Goal: Information Seeking & Learning: Learn about a topic

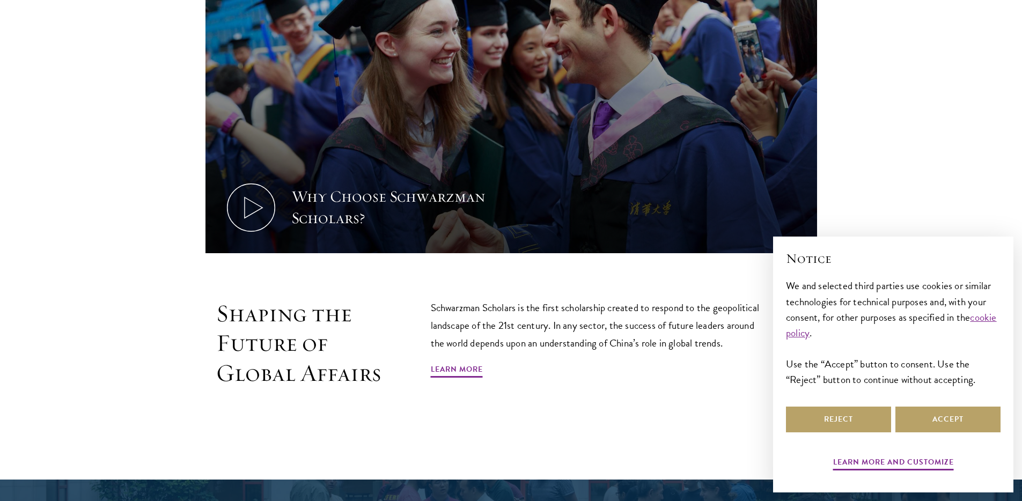
scroll to position [590, 0]
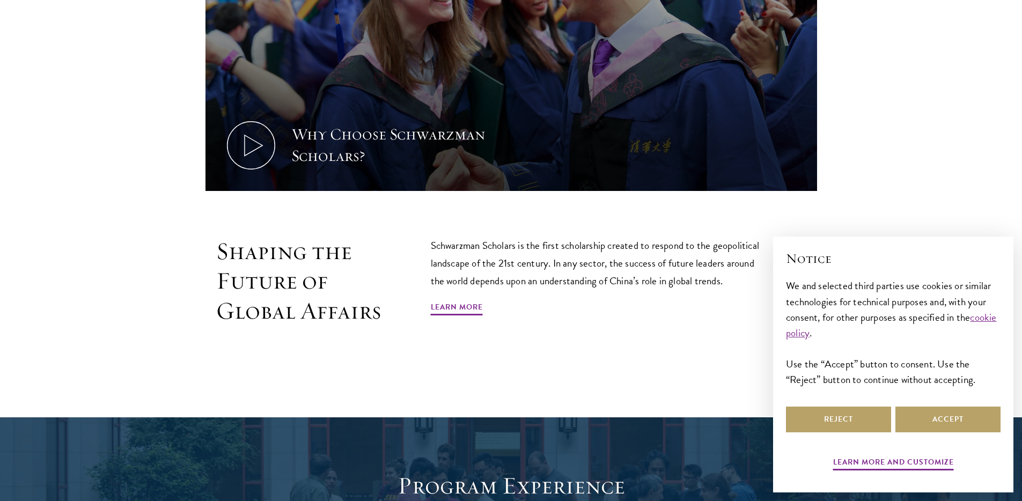
click at [962, 436] on div "Learn more and customize Reject Accept" at bounding box center [893, 440] width 215 height 70
click at [960, 431] on button "Accept" at bounding box center [948, 420] width 105 height 26
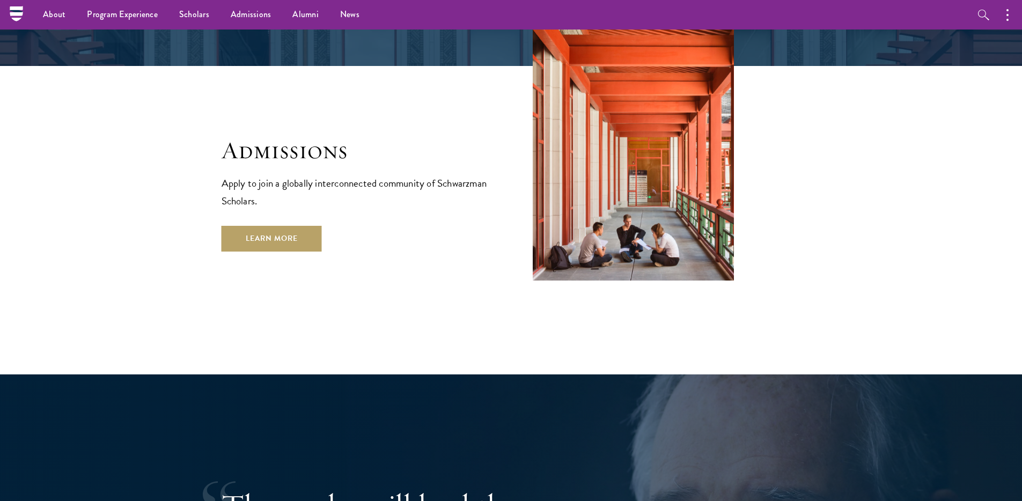
scroll to position [1732, 0]
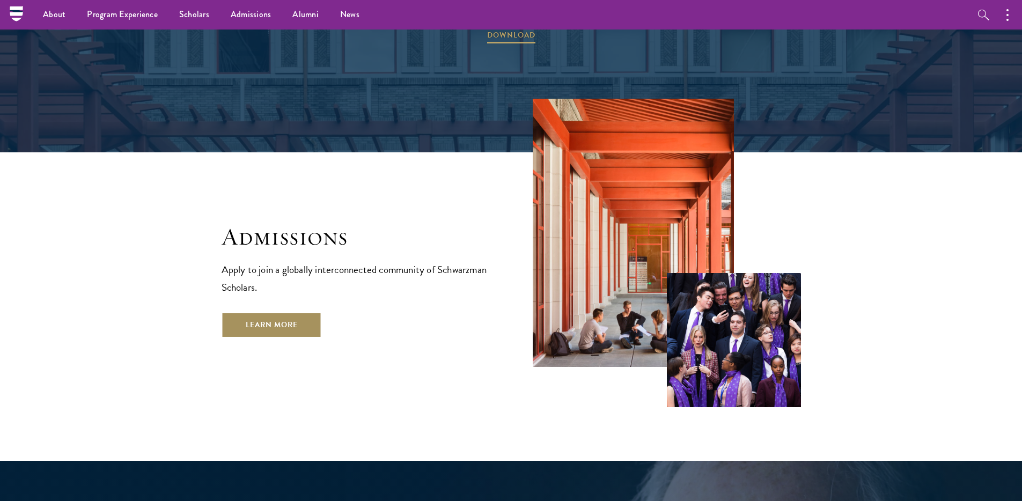
click at [287, 312] on link "Learn More" at bounding box center [272, 325] width 100 height 26
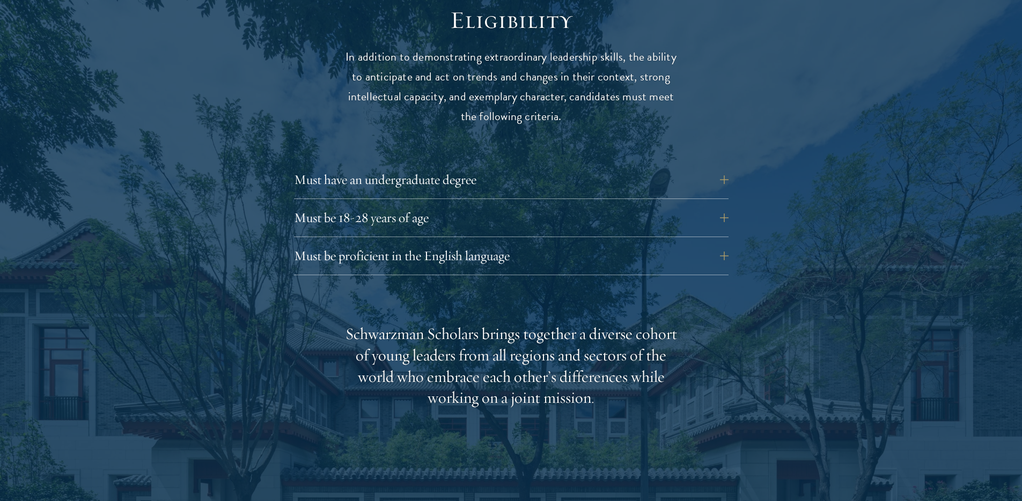
scroll to position [1472, 0]
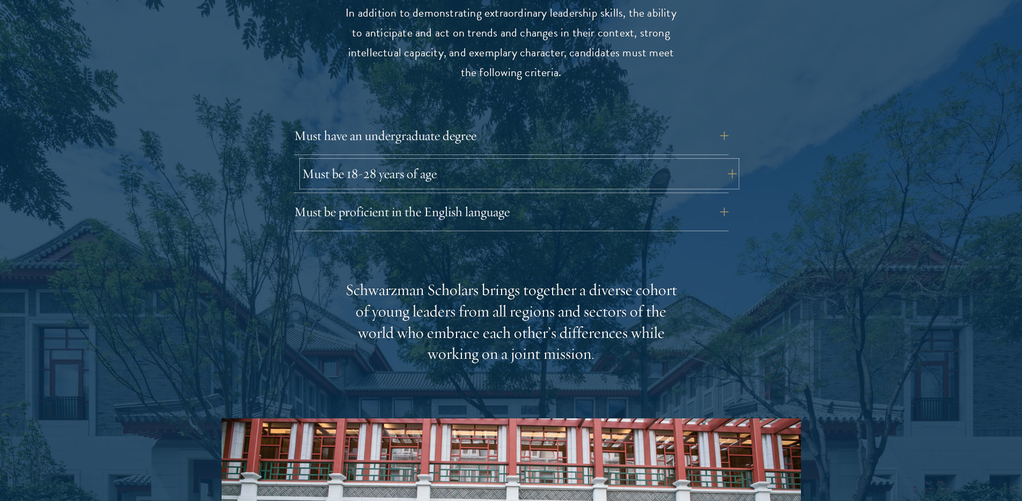
click at [422, 162] on button "Must be 18-28 years of age" at bounding box center [519, 174] width 435 height 26
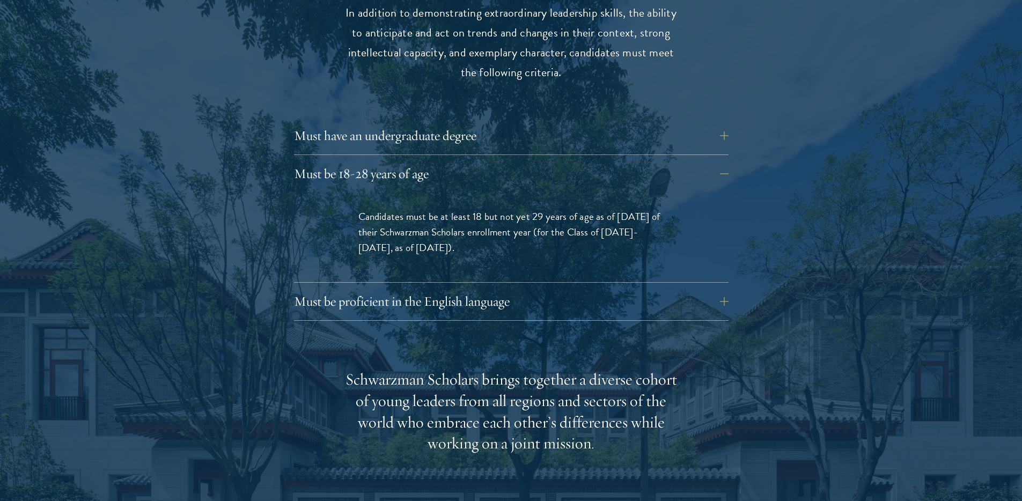
drag, startPoint x: 436, startPoint y: 195, endPoint x: 464, endPoint y: 244, distance: 56.3
click at [464, 244] on div "Candidates must be at least 18 but not yet 29 years of age as of [DATE] of thei…" at bounding box center [511, 238] width 370 height 90
drag, startPoint x: 463, startPoint y: 237, endPoint x: 452, endPoint y: 196, distance: 42.2
click at [452, 196] on div "Candidates must be at least 18 but not yet 29 years of age as of [DATE] of thei…" at bounding box center [511, 238] width 370 height 90
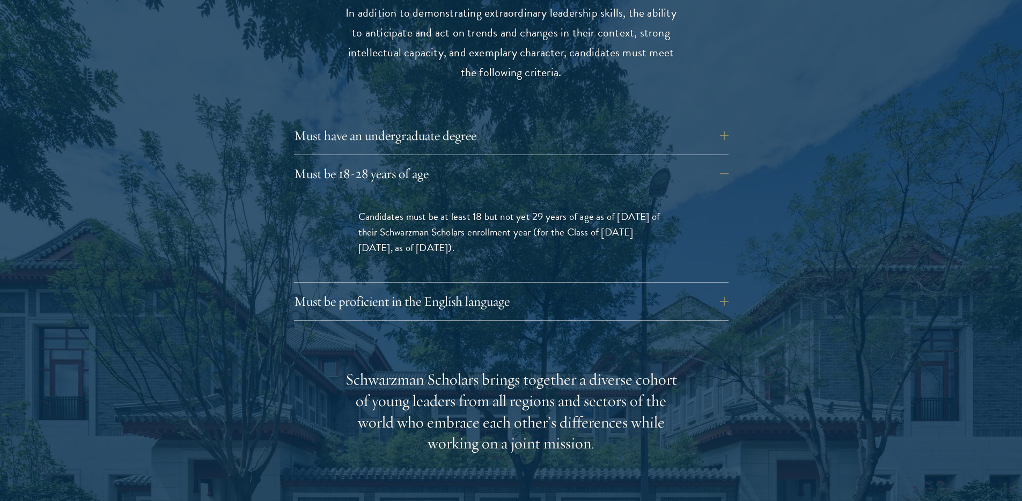
click at [452, 209] on span "Candidates must be at least 18 but not yet 29 years of age as of [DATE] of thei…" at bounding box center [510, 232] width 302 height 47
drag, startPoint x: 452, startPoint y: 196, endPoint x: 459, endPoint y: 228, distance: 32.5
click at [459, 228] on p "Candidates must be at least 18 but not yet 29 years of age as of [DATE] of thei…" at bounding box center [512, 232] width 306 height 47
drag, startPoint x: 499, startPoint y: 222, endPoint x: 491, endPoint y: 199, distance: 24.4
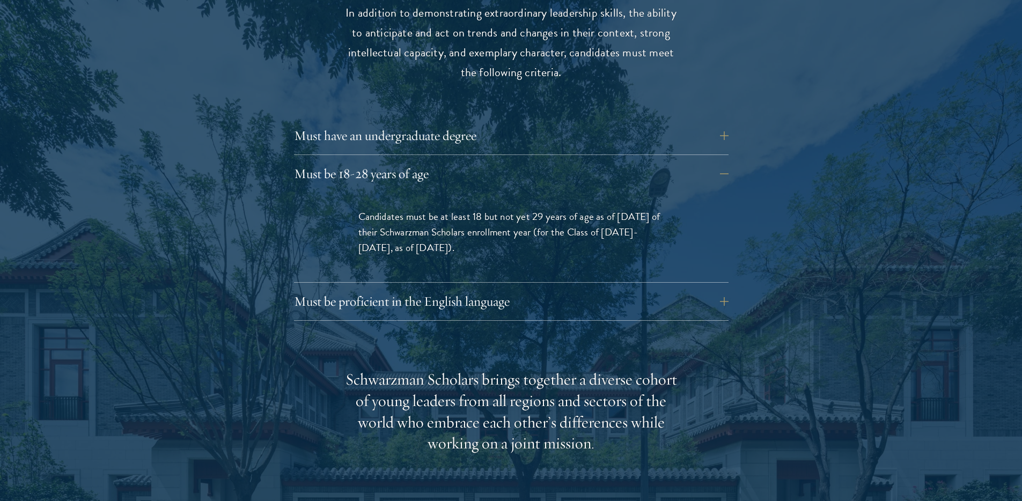
click at [491, 209] on p "Candidates must be at least 18 but not yet 29 years of age as of [DATE] of thei…" at bounding box center [512, 232] width 306 height 47
click at [491, 209] on span "Candidates must be at least 18 but not yet 29 years of age as of [DATE] of thei…" at bounding box center [510, 232] width 302 height 47
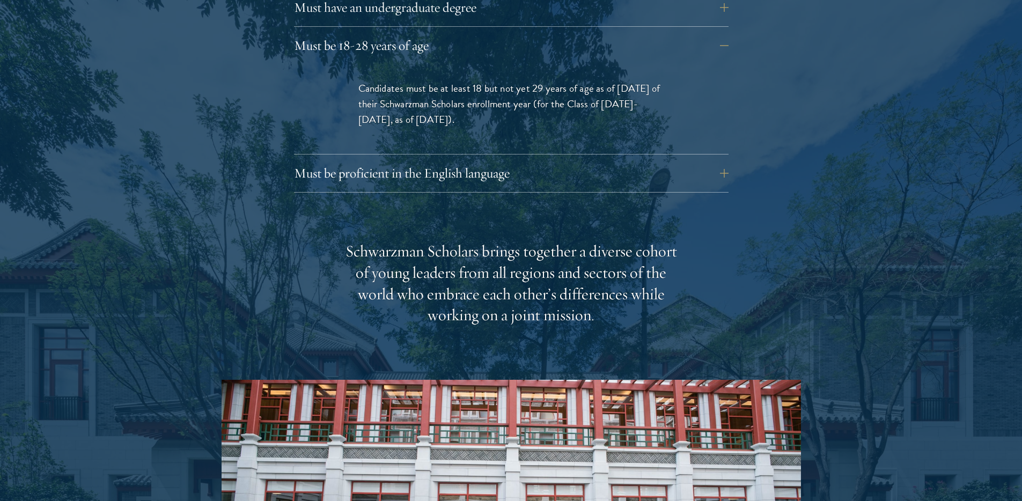
scroll to position [1724, 0]
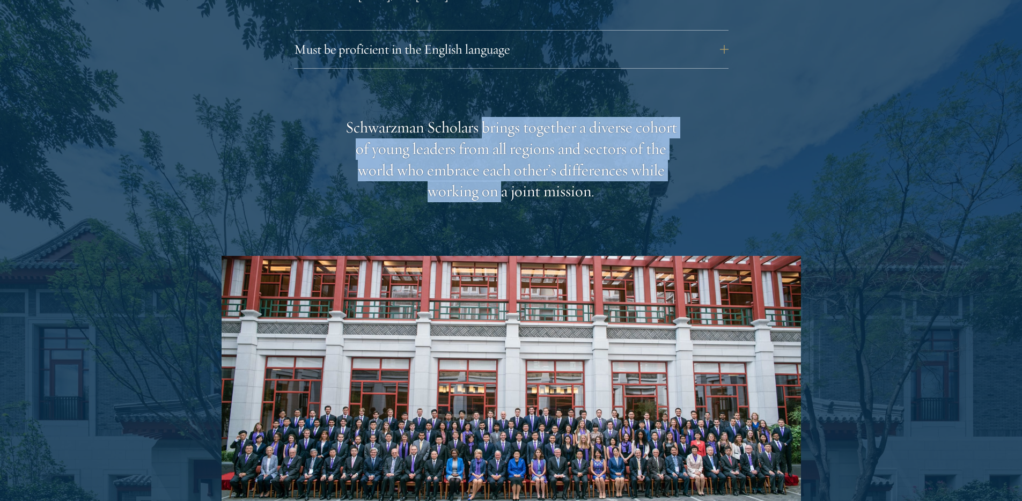
drag, startPoint x: 481, startPoint y: 104, endPoint x: 502, endPoint y: 172, distance: 70.6
click at [502, 172] on div "Schwarzman Scholars brings together a diverse cohort of young leaders from all …" at bounding box center [511, 160] width 333 height 86
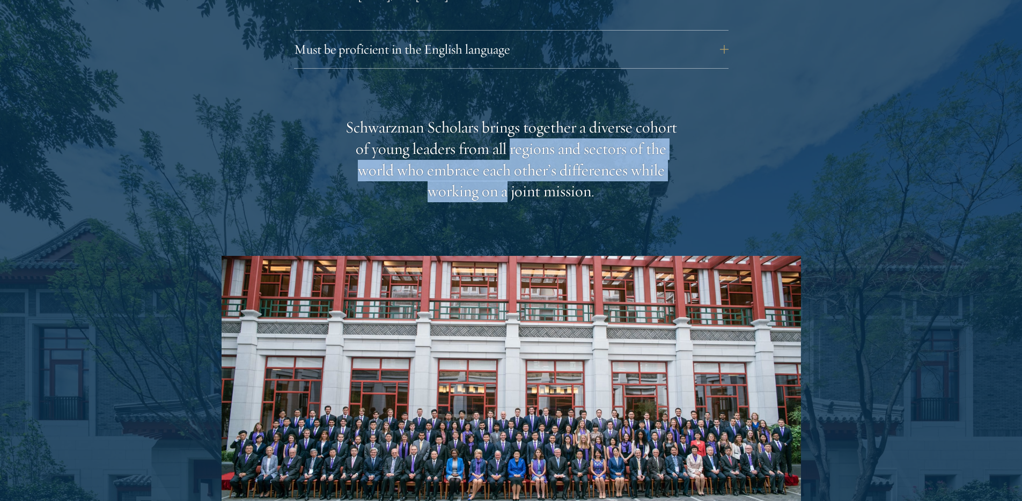
drag, startPoint x: 502, startPoint y: 172, endPoint x: 521, endPoint y: 121, distance: 54.0
click at [521, 121] on div "Schwarzman Scholars brings together a diverse cohort of young leaders from all …" at bounding box center [511, 160] width 333 height 86
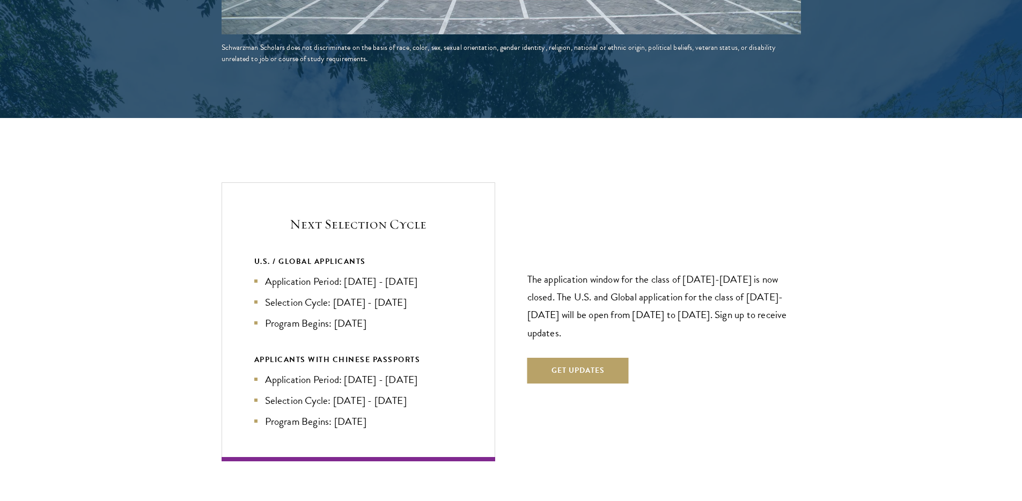
scroll to position [2287, 0]
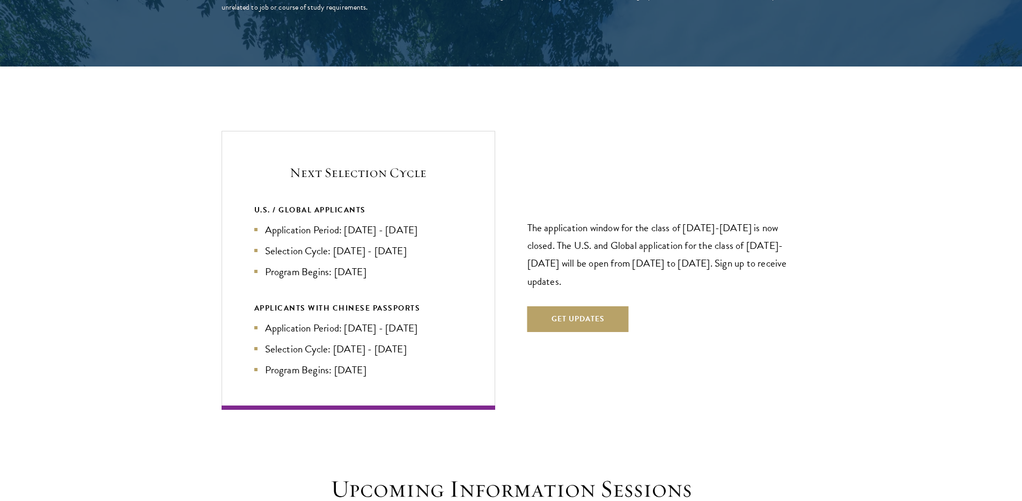
drag, startPoint x: 283, startPoint y: 208, endPoint x: 421, endPoint y: 214, distance: 138.6
click at [421, 222] on li "Application Period: [DATE] - [DATE]" at bounding box center [358, 230] width 208 height 16
drag, startPoint x: 391, startPoint y: 220, endPoint x: 297, endPoint y: 202, distance: 96.2
click at [297, 222] on ul "Application Period: [DATE] - [DATE] Selection Cycle: [DATE] - [DATE] Program Be…" at bounding box center [358, 250] width 208 height 57
click at [297, 222] on li "Application Period: [DATE] - [DATE]" at bounding box center [358, 230] width 208 height 16
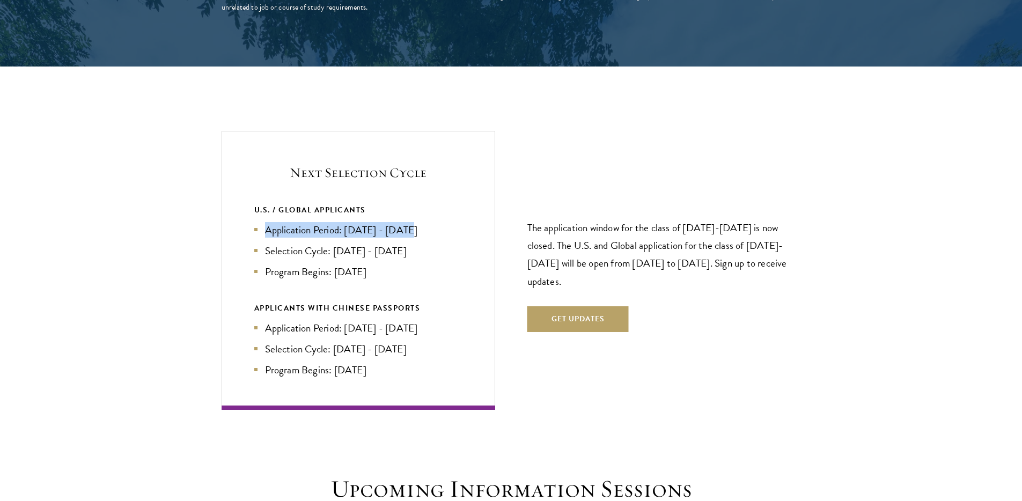
drag, startPoint x: 284, startPoint y: 201, endPoint x: 409, endPoint y: 211, distance: 125.5
click at [409, 222] on li "Application Period: [DATE] - [DATE]" at bounding box center [358, 230] width 208 height 16
drag, startPoint x: 279, startPoint y: 232, endPoint x: 377, endPoint y: 233, distance: 98.8
click at [377, 243] on li "Selection Cycle: [DATE] - [DATE]" at bounding box center [358, 251] width 208 height 16
drag, startPoint x: 281, startPoint y: 256, endPoint x: 346, endPoint y: 255, distance: 64.4
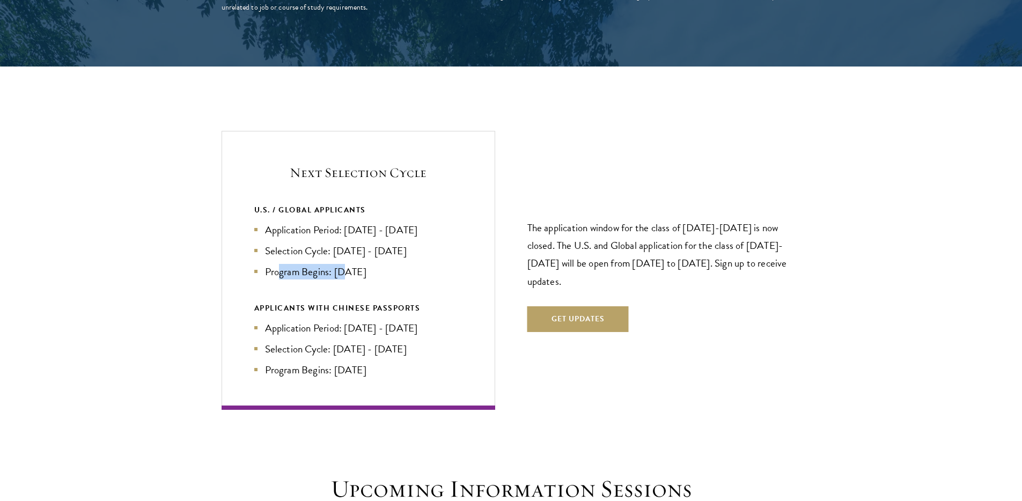
click at [346, 264] on li "Program Begins: [DATE]" at bounding box center [358, 272] width 208 height 16
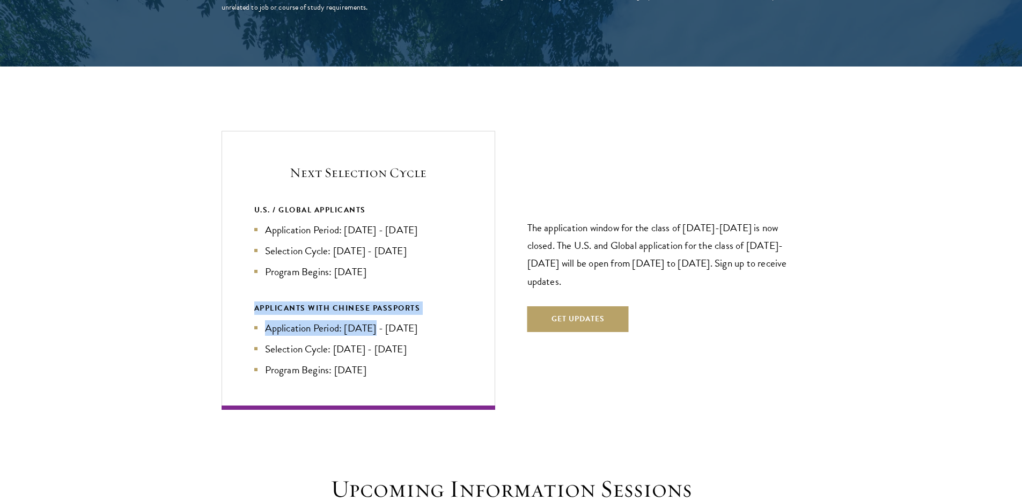
drag, startPoint x: 244, startPoint y: 281, endPoint x: 373, endPoint y: 301, distance: 130.3
click at [373, 301] on div "Next Selection Cycle U.S. / GLOBAL APPLICANTS Application Period: [DATE] - [DAT…" at bounding box center [359, 270] width 274 height 279
click at [276, 320] on li "Application Period: [DATE] - [DATE]" at bounding box center [358, 328] width 208 height 16
drag, startPoint x: 281, startPoint y: 308, endPoint x: 412, endPoint y: 312, distance: 131.0
click at [412, 320] on li "Application Period: [DATE] - [DATE]" at bounding box center [358, 328] width 208 height 16
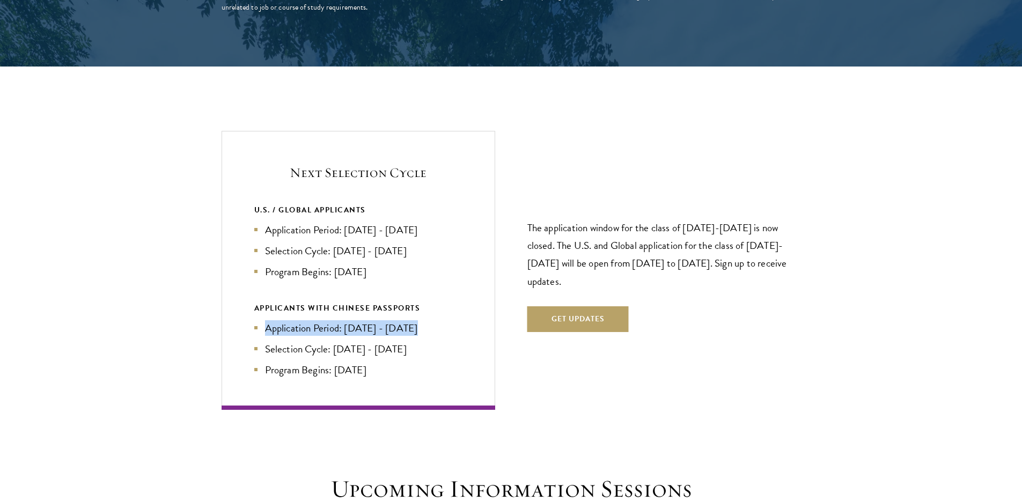
click at [412, 320] on li "Application Period: [DATE] - [DATE]" at bounding box center [358, 328] width 208 height 16
drag, startPoint x: 305, startPoint y: 331, endPoint x: 344, endPoint y: 278, distance: 65.7
click at [344, 278] on div "U.S. / GLOBAL APPLICANTS Application Period: [DATE] - [DATE] Selection Cycle: […" at bounding box center [358, 290] width 208 height 174
drag, startPoint x: 338, startPoint y: 287, endPoint x: 324, endPoint y: 329, distance: 44.6
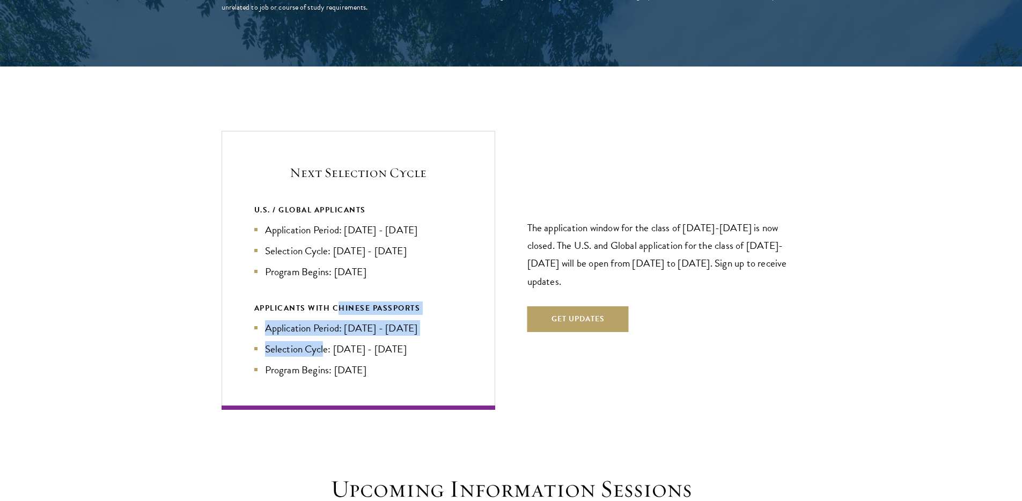
click at [324, 330] on div "APPLICANTS WITH CHINESE PASSPORTS Application Period: [DATE] - [DATE] Selection…" at bounding box center [358, 340] width 208 height 76
drag, startPoint x: 325, startPoint y: 329, endPoint x: 333, endPoint y: 332, distance: 9.0
click at [325, 341] on li "Selection Cycle: [DATE] - [DATE]" at bounding box center [358, 349] width 208 height 16
drag, startPoint x: 334, startPoint y: 324, endPoint x: 327, endPoint y: 286, distance: 38.2
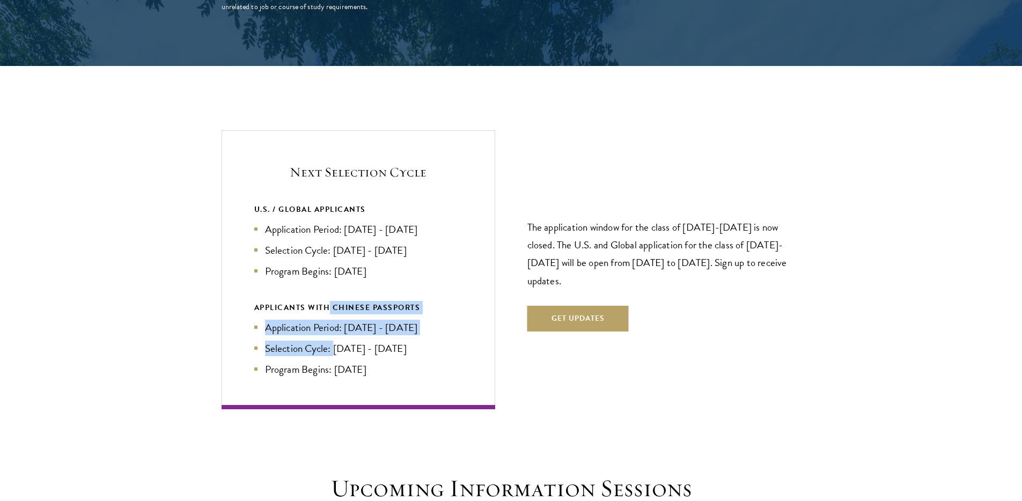
click at [327, 301] on div "APPLICANTS WITH CHINESE PASSPORTS Application Period: [DATE] - [DATE] Selection…" at bounding box center [358, 339] width 208 height 76
click at [327, 301] on div "APPLICANTS WITH CHINESE PASSPORTS" at bounding box center [358, 307] width 208 height 13
drag, startPoint x: 327, startPoint y: 286, endPoint x: 331, endPoint y: 332, distance: 45.8
click at [332, 332] on div "APPLICANTS WITH CHINESE PASSPORTS Application Period: [DATE] - [DATE] Selection…" at bounding box center [358, 339] width 208 height 76
click at [331, 341] on li "Selection Cycle: [DATE] - [DATE]" at bounding box center [358, 349] width 208 height 16
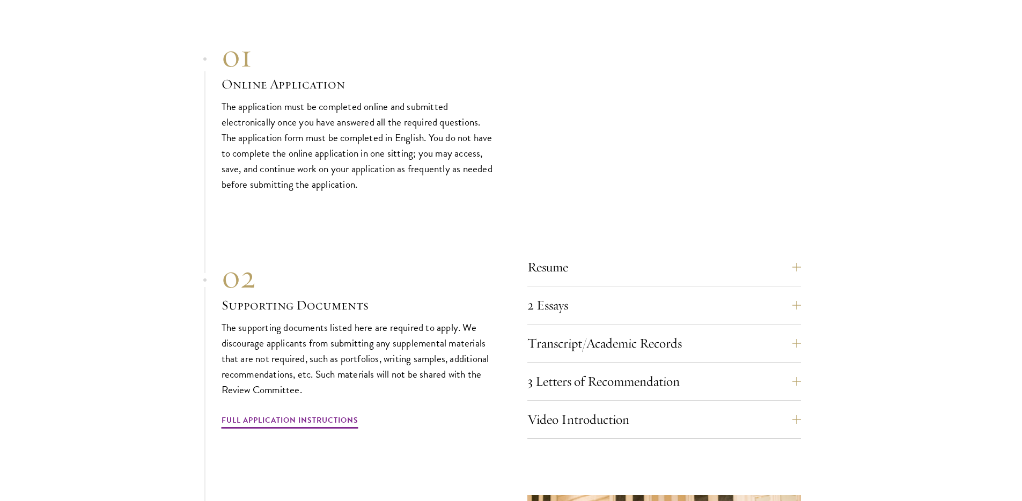
scroll to position [3319, 0]
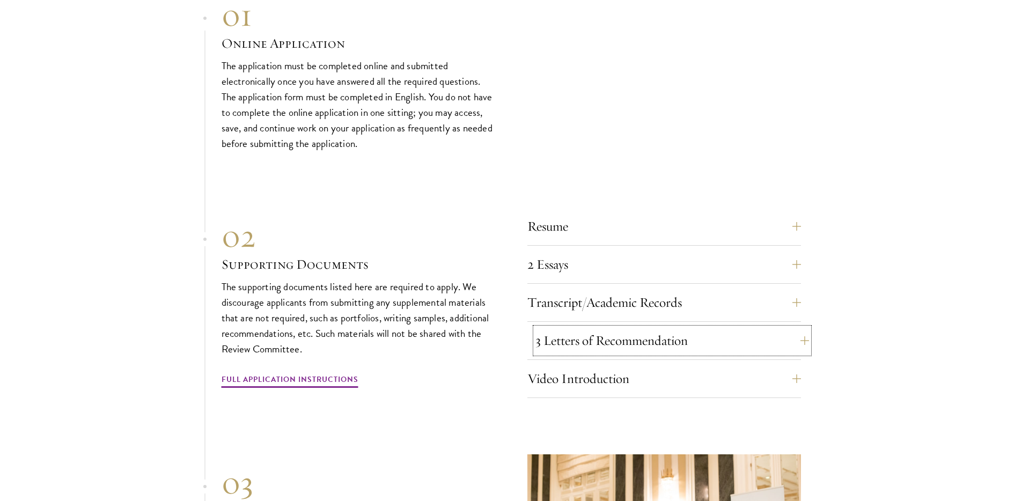
click at [610, 328] on button "3 Letters of Recommendation" at bounding box center [673, 341] width 274 height 26
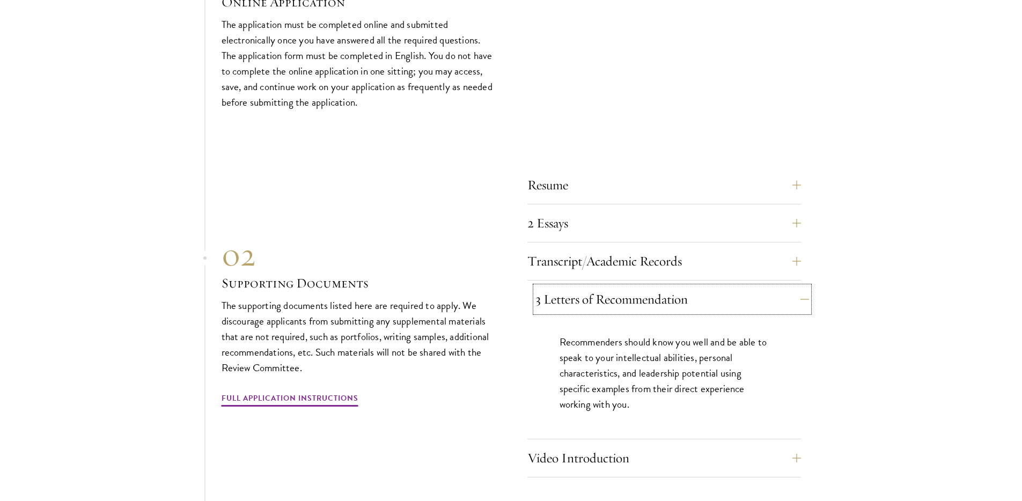
scroll to position [3267, 0]
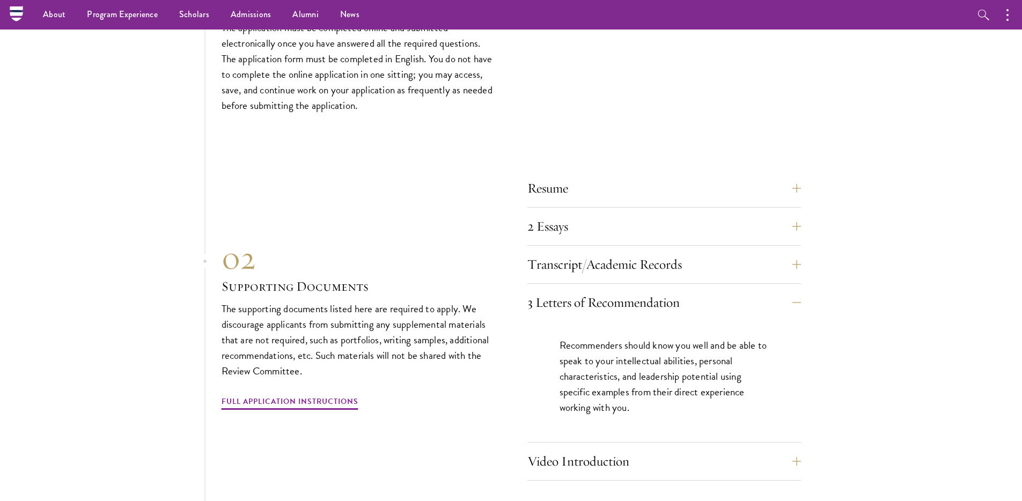
drag, startPoint x: 623, startPoint y: 335, endPoint x: 684, endPoint y: 392, distance: 83.9
click at [684, 392] on p "Recommenders should know you well and be able to speak to your intellectual abi…" at bounding box center [664, 377] width 209 height 78
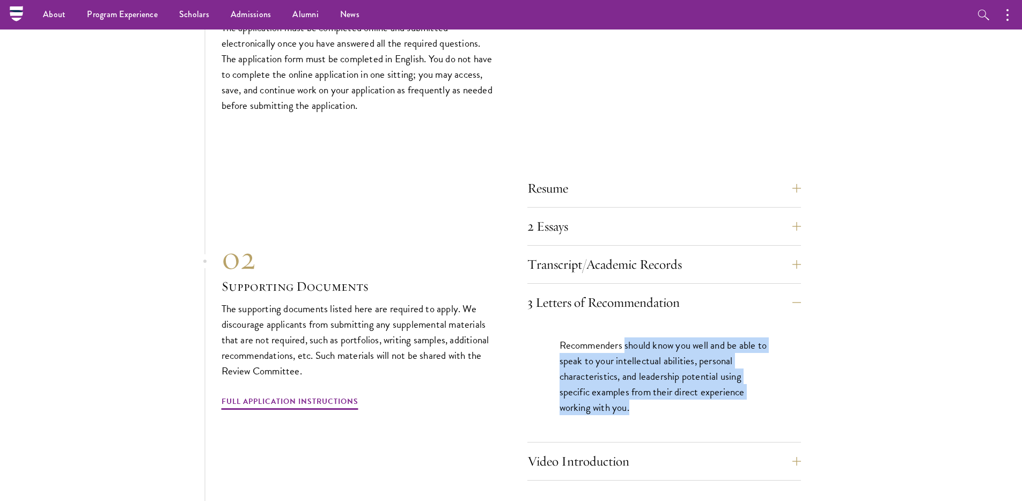
drag, startPoint x: 681, startPoint y: 389, endPoint x: 627, endPoint y: 326, distance: 83.0
click at [627, 338] on p "Recommenders should know you well and be able to speak to your intellectual abi…" at bounding box center [664, 377] width 209 height 78
drag, startPoint x: 627, startPoint y: 326, endPoint x: 642, endPoint y: 387, distance: 62.9
click at [642, 387] on p "Recommenders should know you well and be able to speak to your intellectual abi…" at bounding box center [664, 377] width 209 height 78
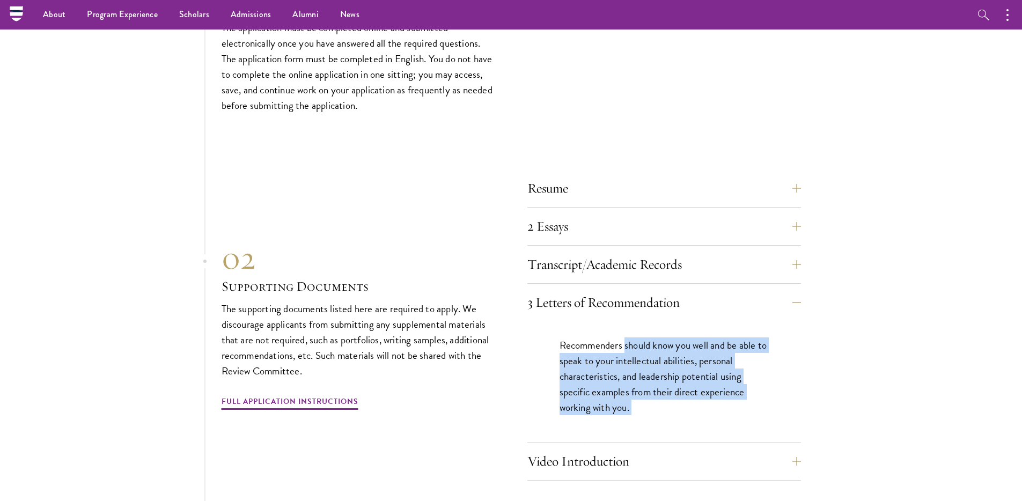
click at [642, 387] on p "Recommenders should know you well and be able to speak to your intellectual abi…" at bounding box center [664, 377] width 209 height 78
drag, startPoint x: 642, startPoint y: 387, endPoint x: 633, endPoint y: 327, distance: 60.3
click at [633, 338] on p "Recommenders should know you well and be able to speak to your intellectual abi…" at bounding box center [664, 377] width 209 height 78
click at [605, 449] on button "Video Introduction" at bounding box center [673, 462] width 274 height 26
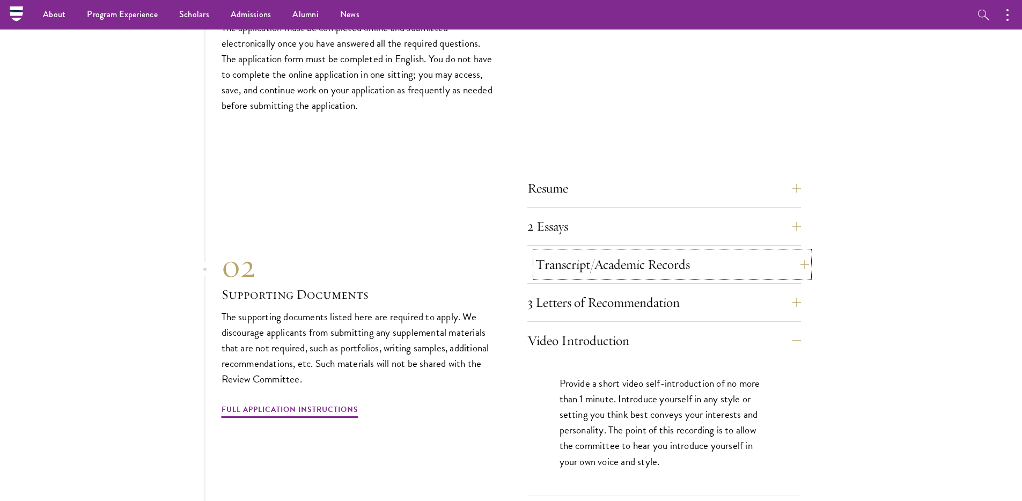
click at [660, 252] on button "Transcript/Academic Records" at bounding box center [673, 265] width 274 height 26
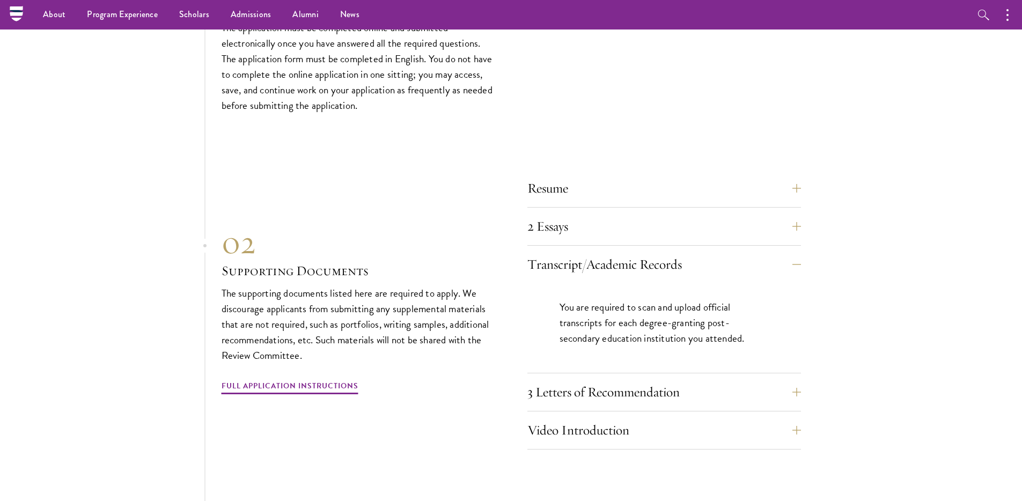
click at [646, 299] on p "You are required to scan and upload official transcripts for each degree-granti…" at bounding box center [664, 322] width 209 height 47
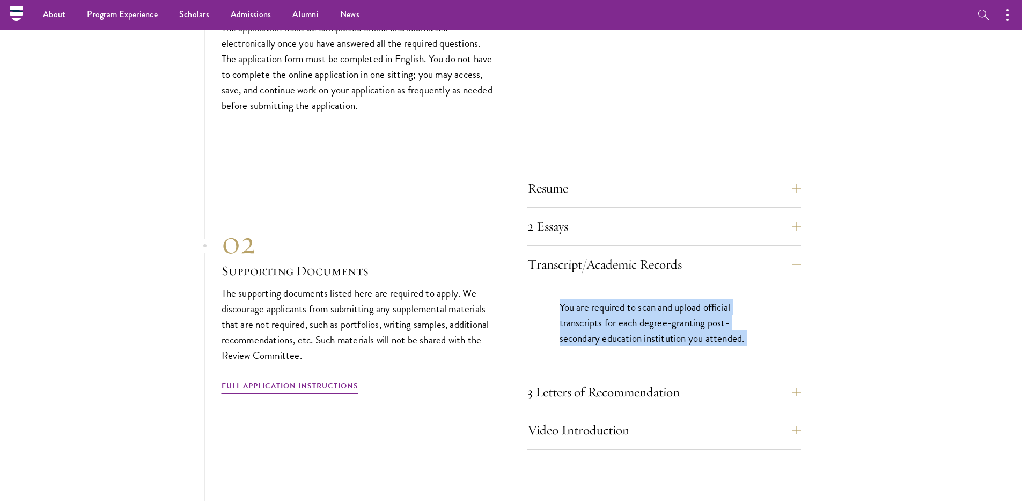
click at [646, 299] on p "You are required to scan and upload official transcripts for each degree-granti…" at bounding box center [664, 322] width 209 height 47
click at [675, 308] on p "You are required to scan and upload official transcripts for each degree-granti…" at bounding box center [664, 322] width 209 height 47
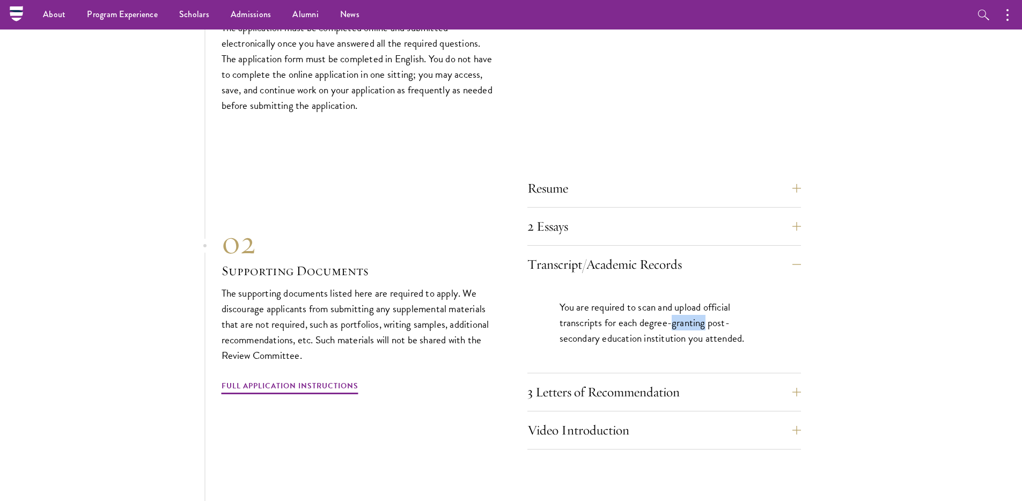
click at [675, 308] on p "You are required to scan and upload official transcripts for each degree-granti…" at bounding box center [664, 322] width 209 height 47
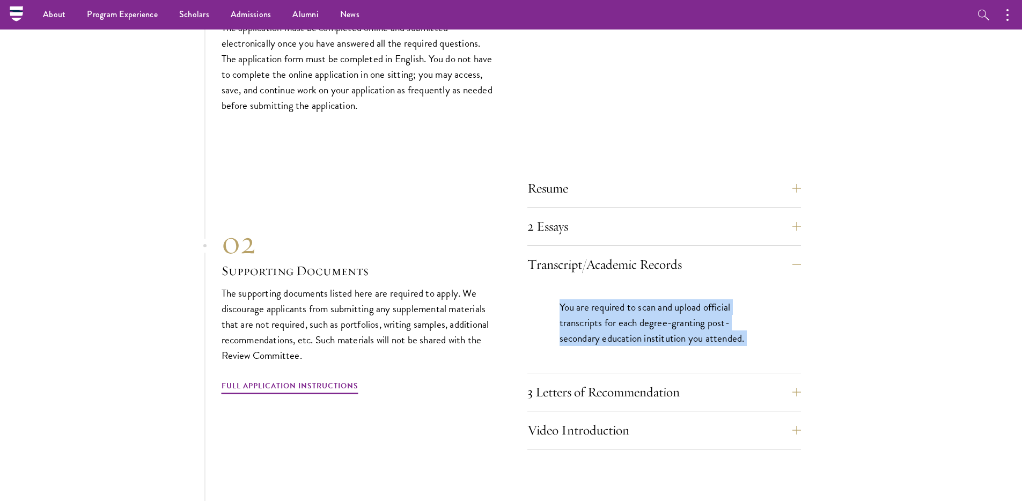
click at [675, 308] on p "You are required to scan and upload official transcripts for each degree-granti…" at bounding box center [664, 322] width 209 height 47
click at [637, 299] on p "You are required to scan and upload official transcripts for each degree-granti…" at bounding box center [664, 322] width 209 height 47
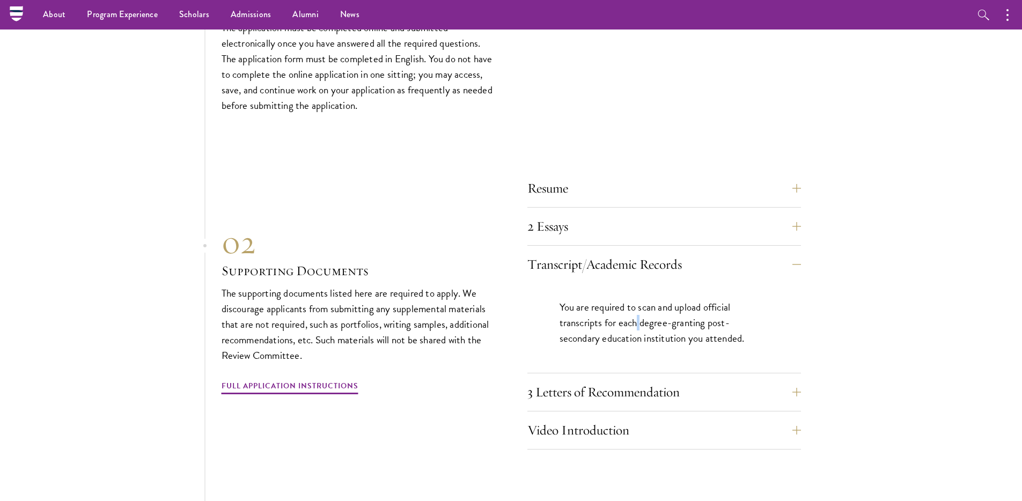
click at [637, 299] on p "You are required to scan and upload official transcripts for each degree-granti…" at bounding box center [664, 322] width 209 height 47
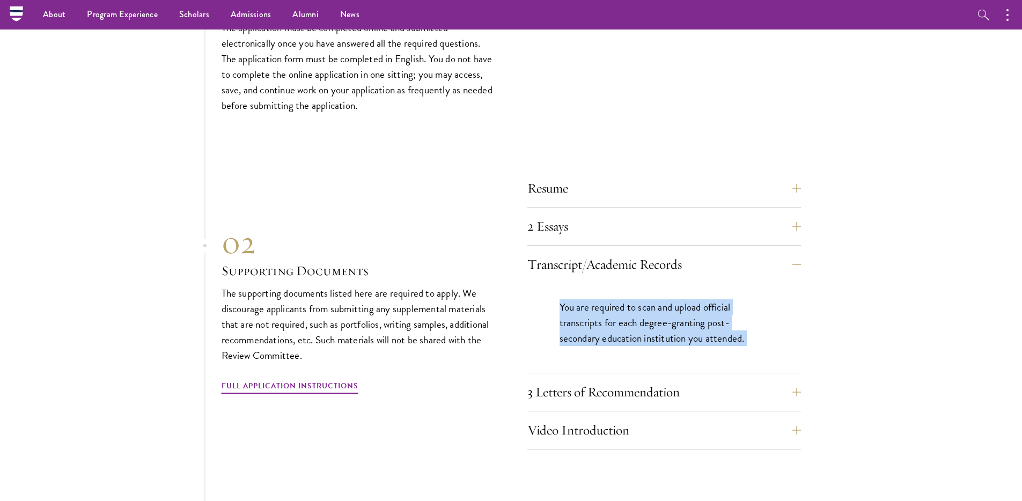
click at [637, 299] on p "You are required to scan and upload official transcripts for each degree-granti…" at bounding box center [664, 322] width 209 height 47
click at [656, 300] on p "You are required to scan and upload official transcripts for each degree-granti…" at bounding box center [664, 322] width 209 height 47
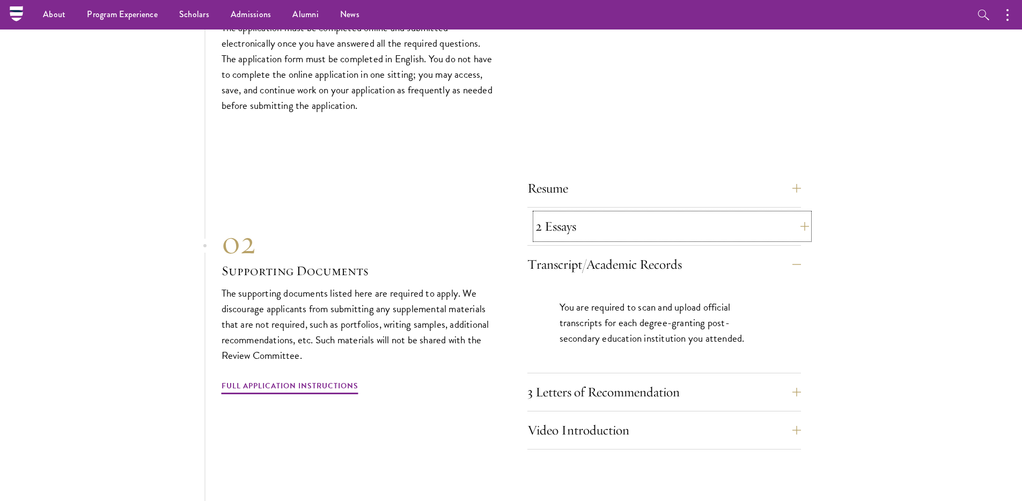
click at [667, 214] on button "2 Essays" at bounding box center [673, 227] width 274 height 26
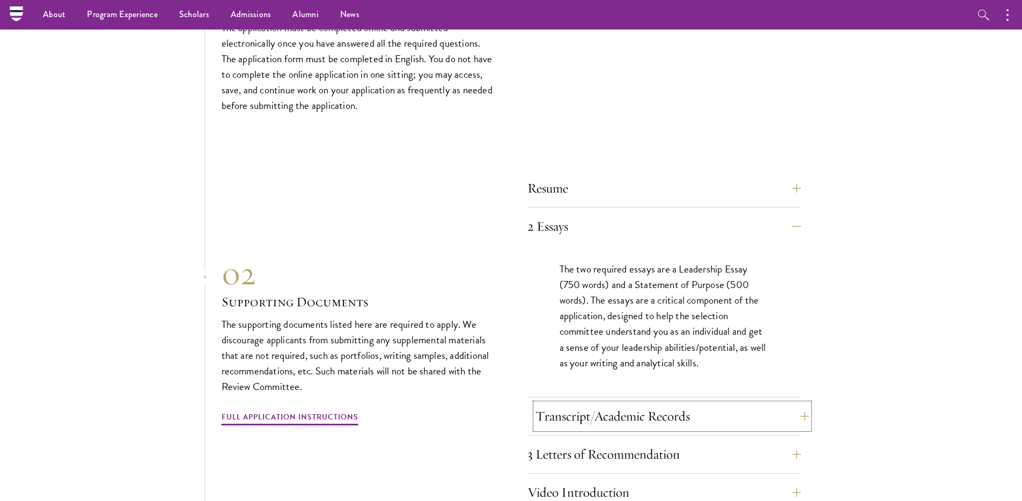
click at [661, 404] on button "Transcript/Academic Records" at bounding box center [673, 417] width 274 height 26
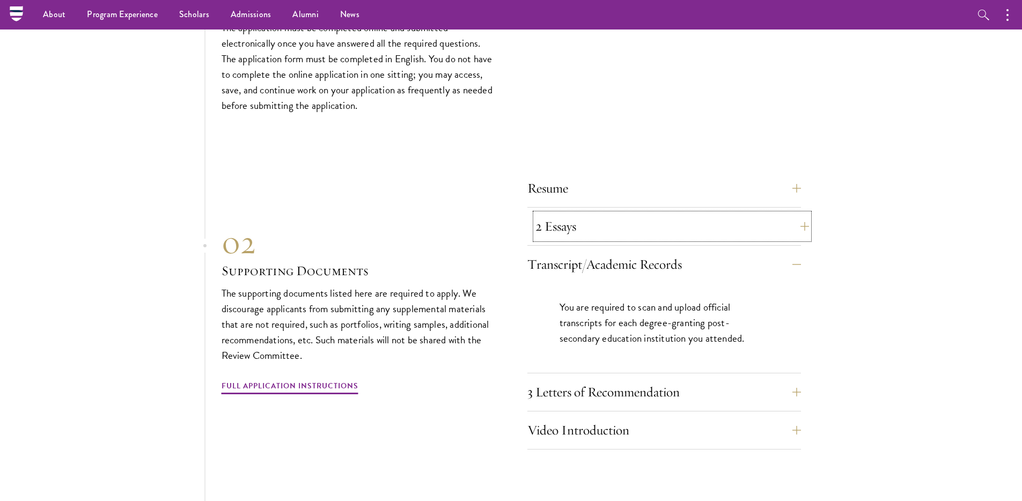
click at [659, 214] on button "2 Essays" at bounding box center [673, 227] width 274 height 26
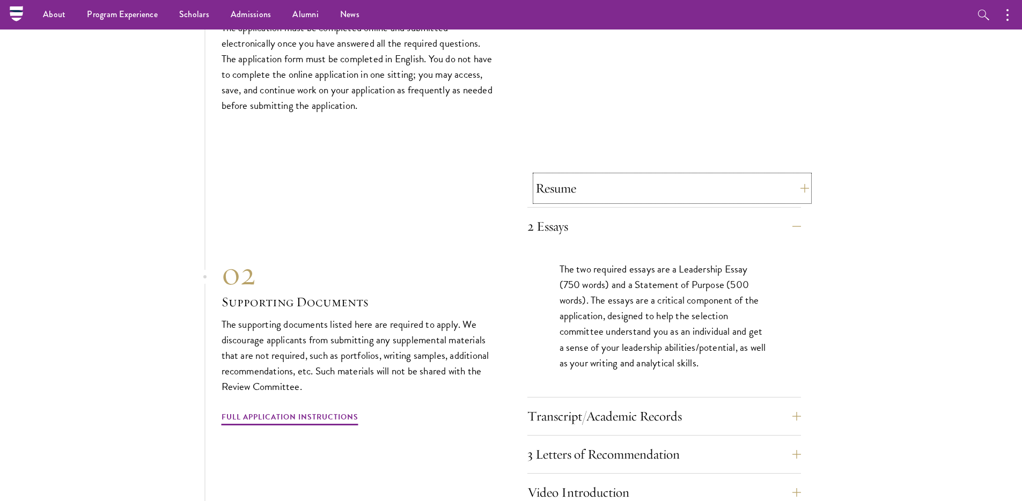
click at [672, 176] on button "Resume" at bounding box center [673, 189] width 274 height 26
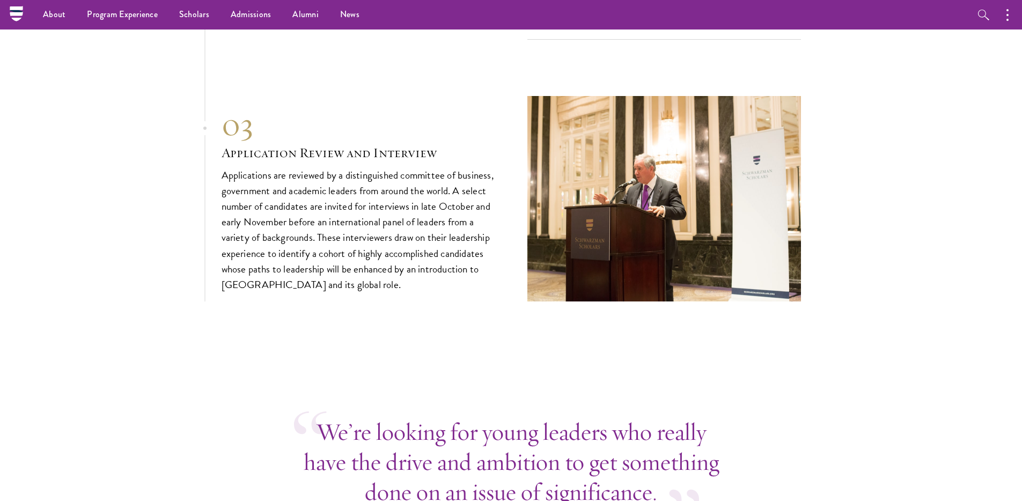
scroll to position [3661, 0]
